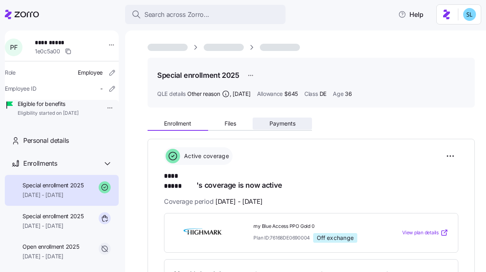
click at [285, 122] on span "Payments" at bounding box center [282, 124] width 26 height 6
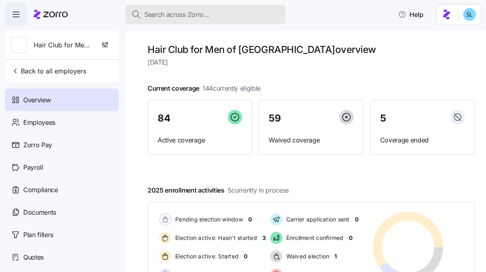
click at [212, 20] on button "Search across Zorro..." at bounding box center [205, 14] width 160 height 19
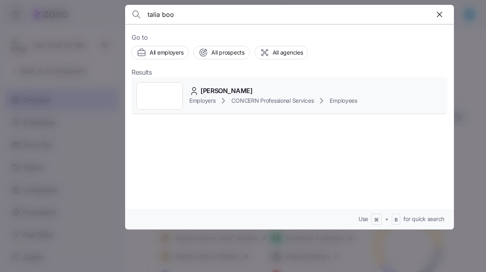
type input "talia boo"
click at [230, 91] on span "Talia Booth" at bounding box center [226, 91] width 52 height 10
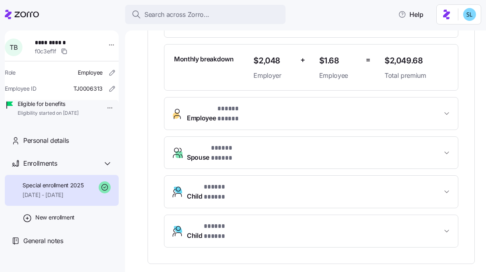
scroll to position [214, 0]
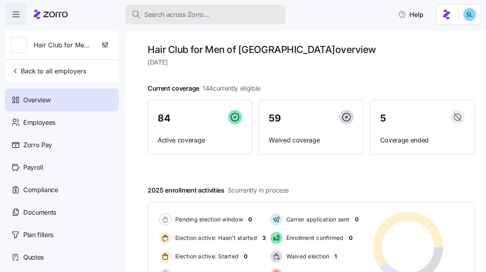
click at [228, 15] on div "Search across Zorro..." at bounding box center [204, 15] width 147 height 10
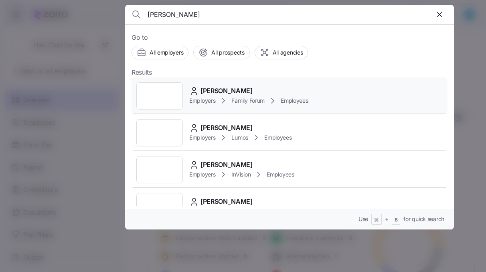
type input "[PERSON_NAME]"
click at [278, 84] on div "[PERSON_NAME] Employers Family Forum Employees" at bounding box center [289, 95] width 316 height 37
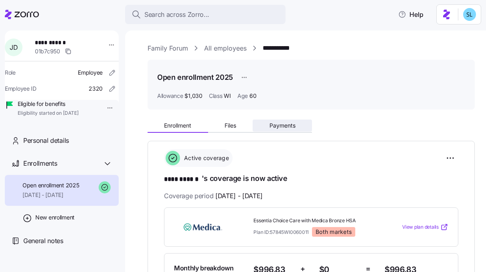
click at [287, 124] on span "Payments" at bounding box center [282, 126] width 26 height 6
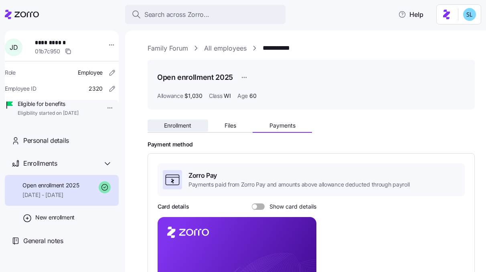
click at [195, 125] on button "Enrollment" at bounding box center [177, 125] width 61 height 12
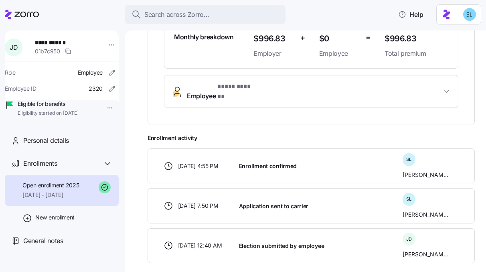
scroll to position [238, 0]
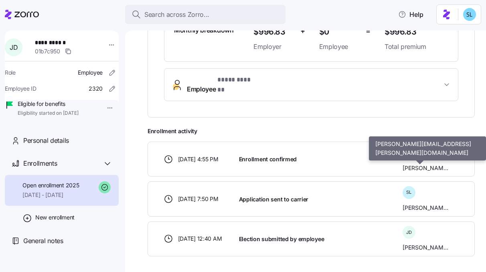
click at [420, 164] on span "[PERSON_NAME]" at bounding box center [425, 168] width 46 height 8
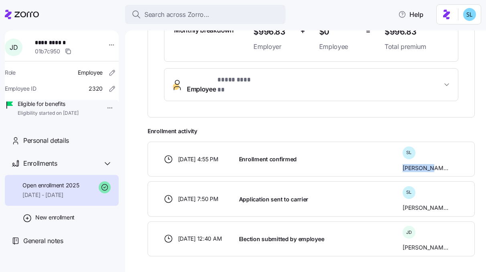
click at [420, 164] on span "[PERSON_NAME]" at bounding box center [425, 168] width 46 height 8
copy div "[PERSON_NAME]"
